Goal: Task Accomplishment & Management: Manage account settings

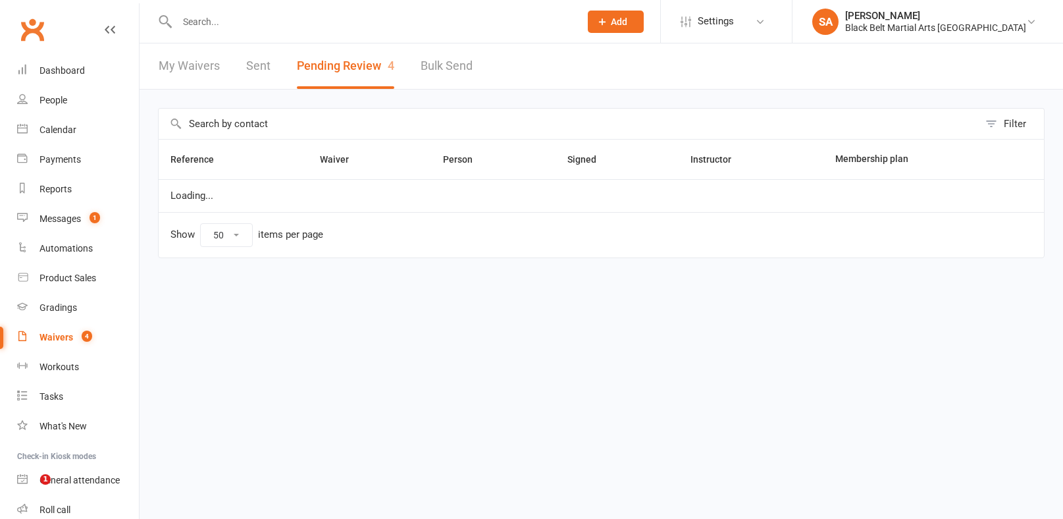
select select "50"
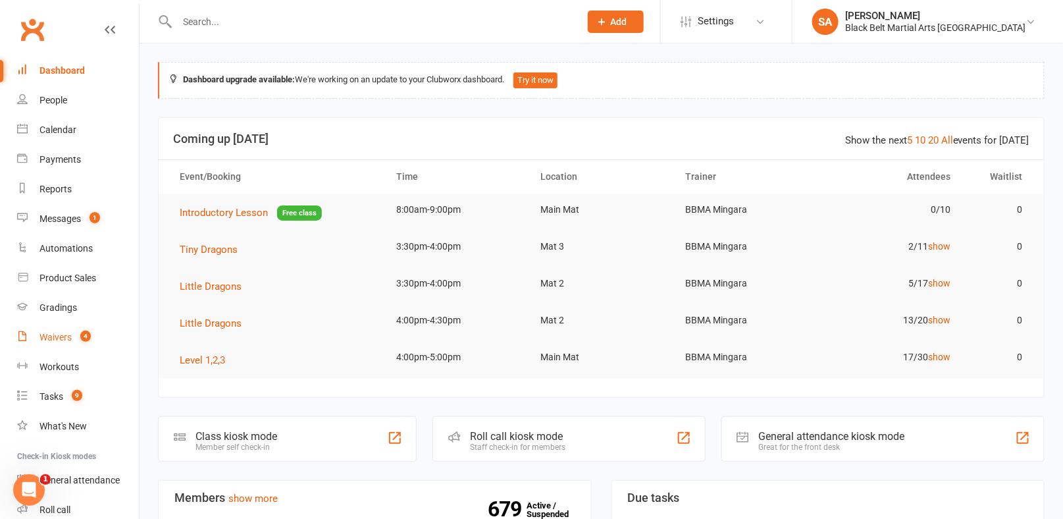
click at [65, 337] on div "Waivers" at bounding box center [55, 337] width 32 height 11
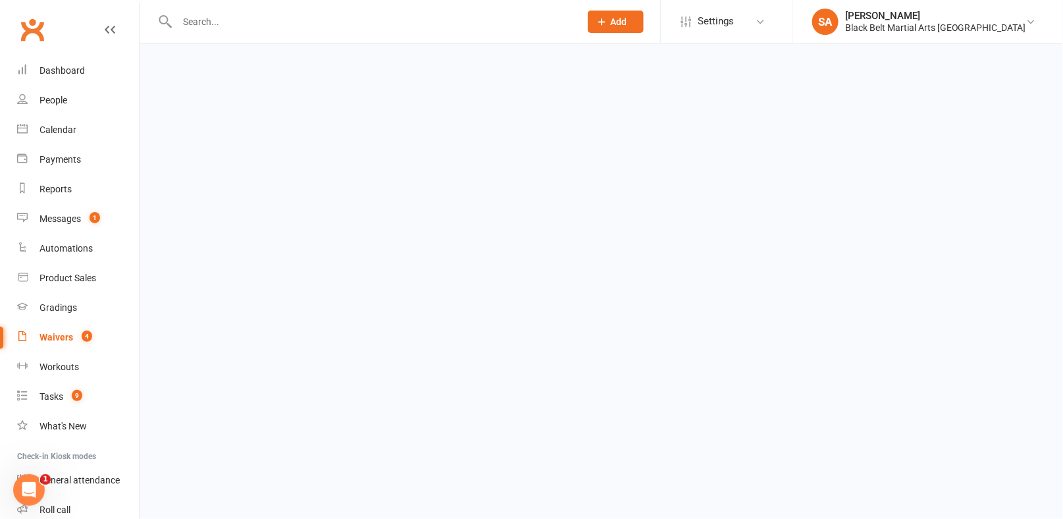
select select "100"
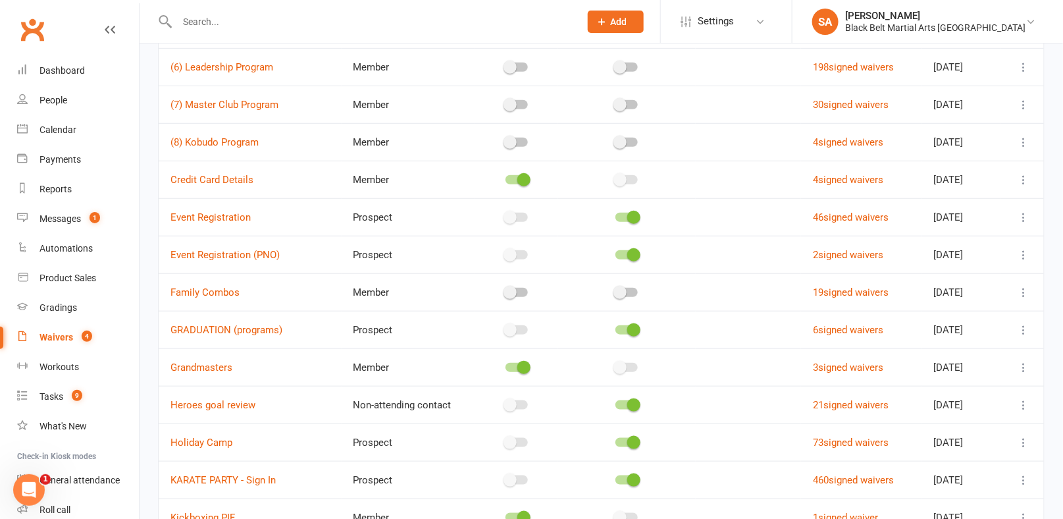
scroll to position [321, 0]
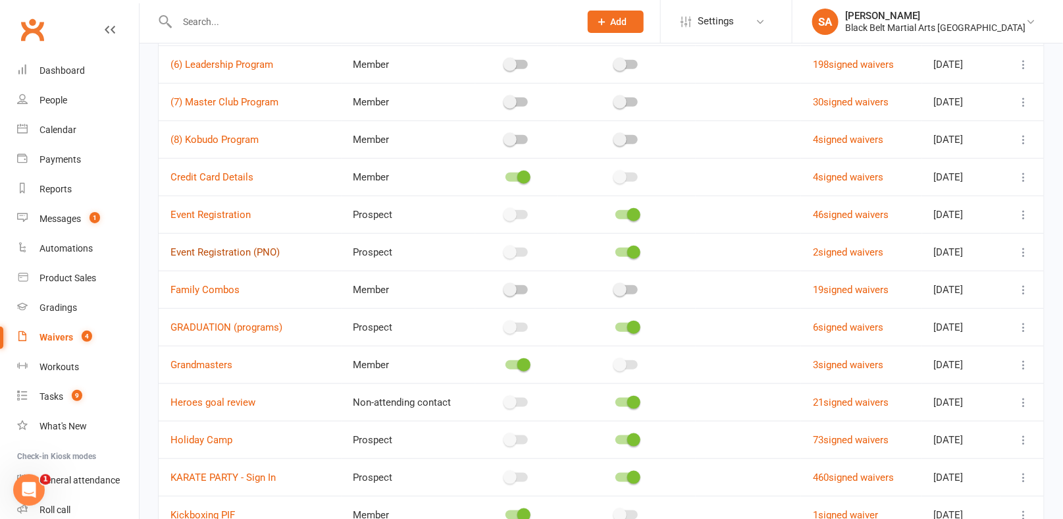
click at [234, 247] on link "Event Registration (PNO)" at bounding box center [224, 252] width 109 height 12
